Goal: Find contact information: Find contact information

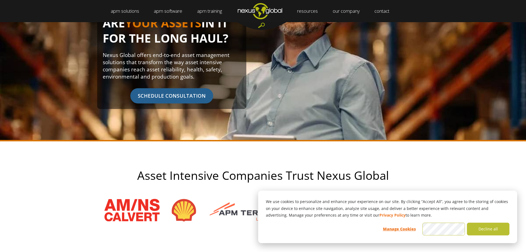
scroll to position [138, 0]
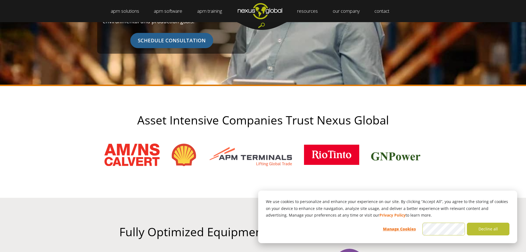
click at [363, 26] on div "ARE YOUR ASSETS IN IT FOR THE LONG HAUL? Nexus Global offers end-to-end asset m…" at bounding box center [263, 4] width 343 height 99
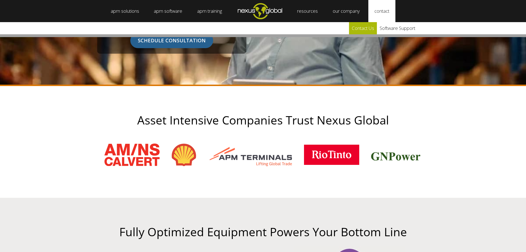
click at [371, 26] on link "Contact Us" at bounding box center [363, 28] width 28 height 12
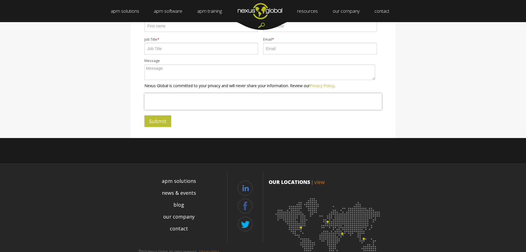
scroll to position [189, 0]
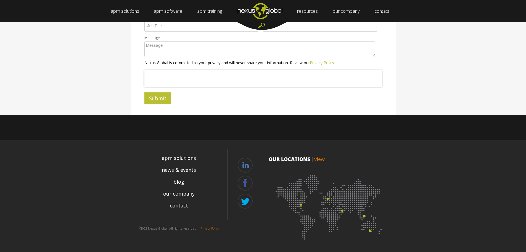
click at [317, 158] on link "view" at bounding box center [319, 158] width 10 height 7
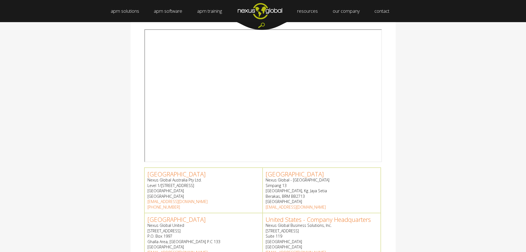
scroll to position [138, 0]
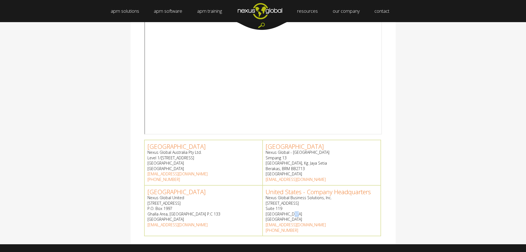
drag, startPoint x: 289, startPoint y: 213, endPoint x: 294, endPoint y: 213, distance: 5.5
click at [294, 213] on p "Nexus Global Business Solutions, Inc. 4909 Unicon Drive Suite 119 Wake Forest, …" at bounding box center [322, 208] width 112 height 27
copy p "NC"
